Goal: Obtain resource: Download file/media

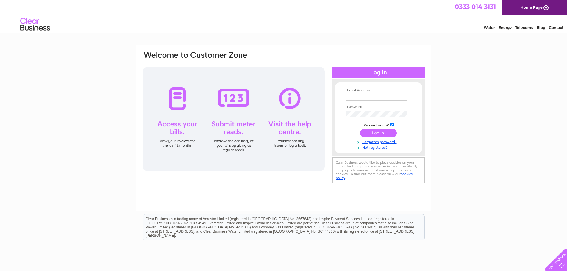
type input "info@stonefired.co.uk"
click at [379, 131] on input "submit" at bounding box center [378, 133] width 37 height 8
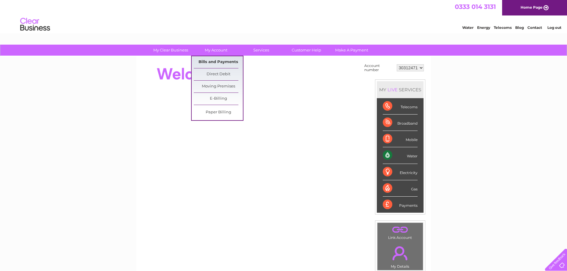
click at [215, 60] on link "Bills and Payments" at bounding box center [218, 62] width 49 height 12
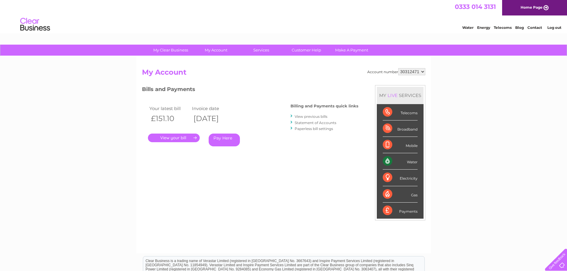
click at [185, 138] on link "." at bounding box center [174, 138] width 52 height 9
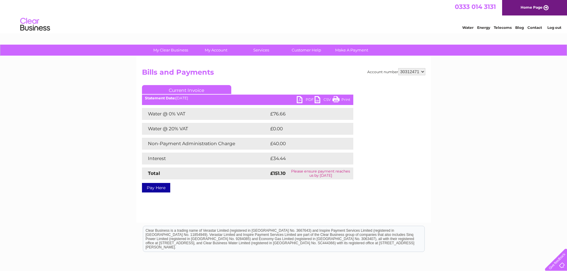
click at [299, 101] on link "PDF" at bounding box center [306, 100] width 18 height 9
drag, startPoint x: 554, startPoint y: 28, endPoint x: 524, endPoint y: 20, distance: 31.0
click at [554, 28] on link "Log out" at bounding box center [554, 27] width 14 height 4
